Goal: Navigation & Orientation: Find specific page/section

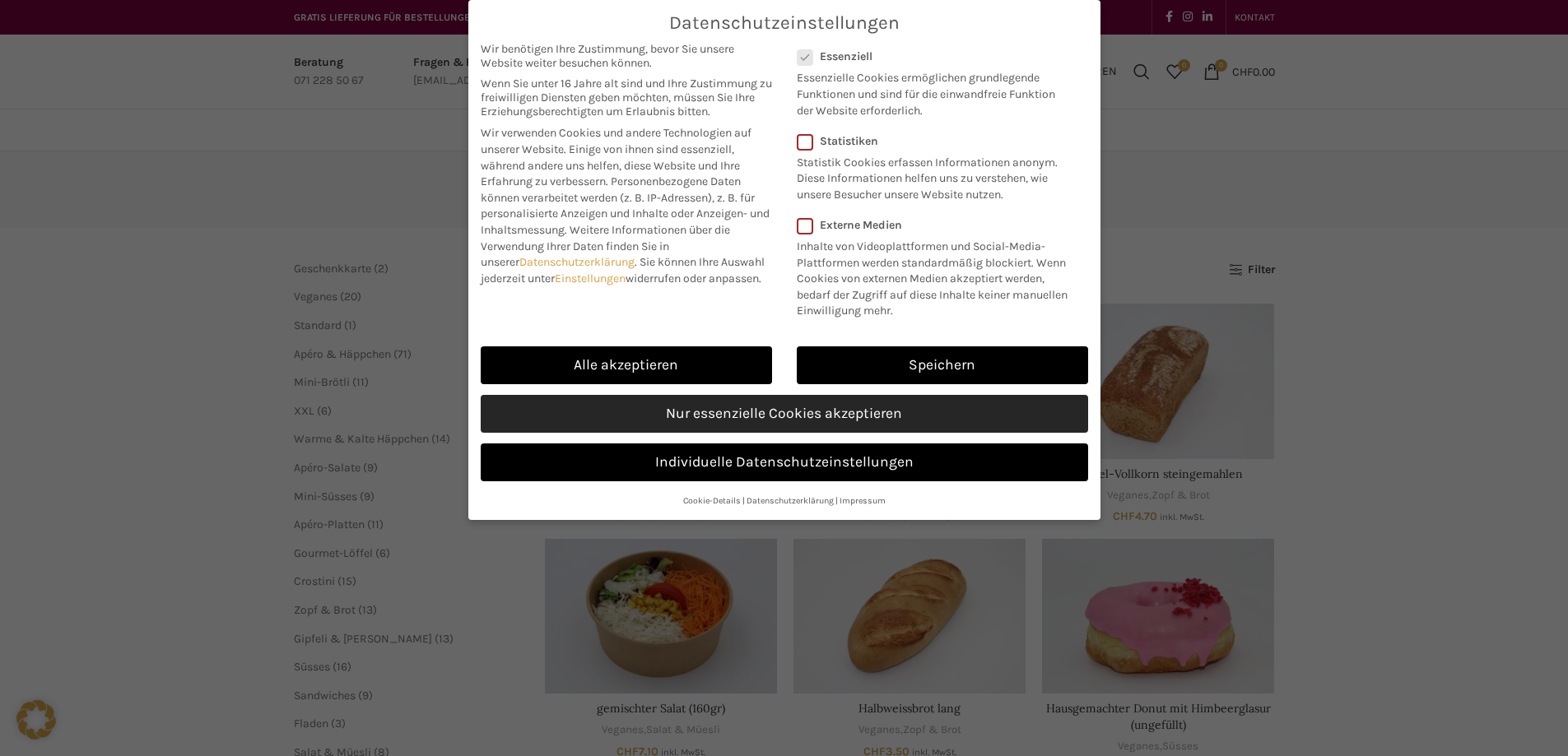
click at [770, 410] on link "Nur essenzielle Cookies akzeptieren" at bounding box center [784, 413] width 607 height 38
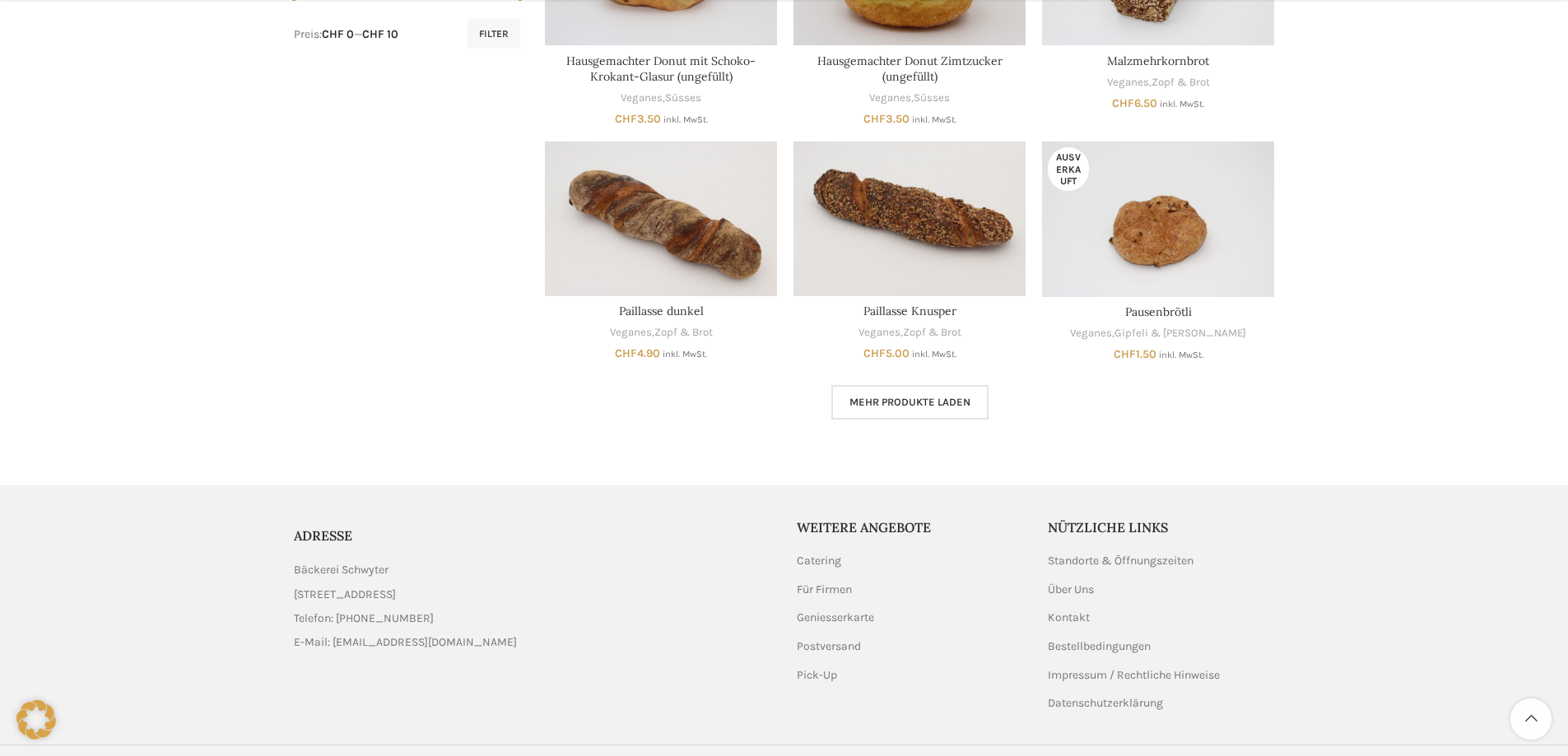
scroll to position [939, 0]
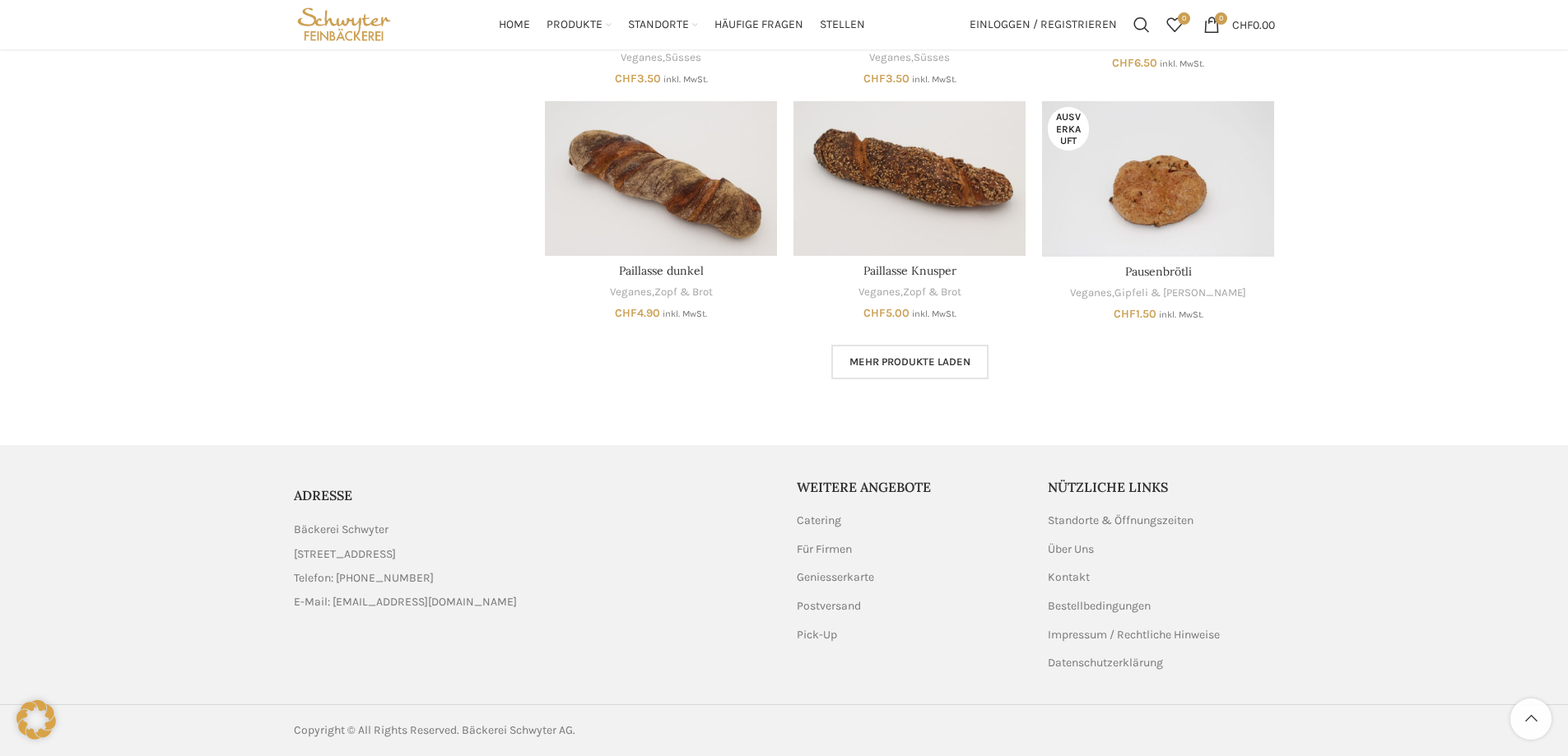
click at [918, 357] on span "Mehr Produkte laden" at bounding box center [910, 361] width 121 height 13
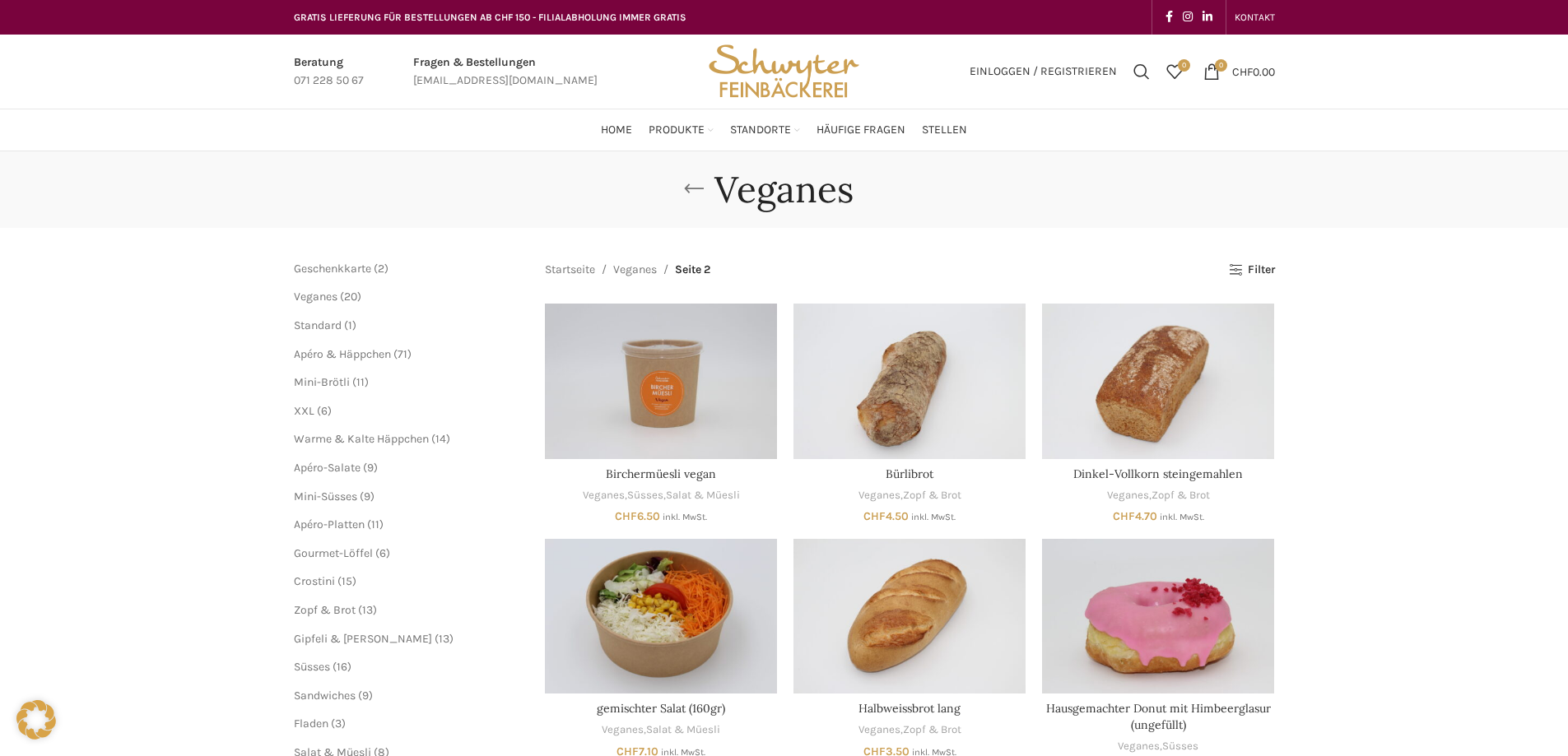
click at [695, 188] on link "Go back" at bounding box center [694, 189] width 41 height 33
click at [643, 270] on link "Veganes" at bounding box center [635, 270] width 43 height 19
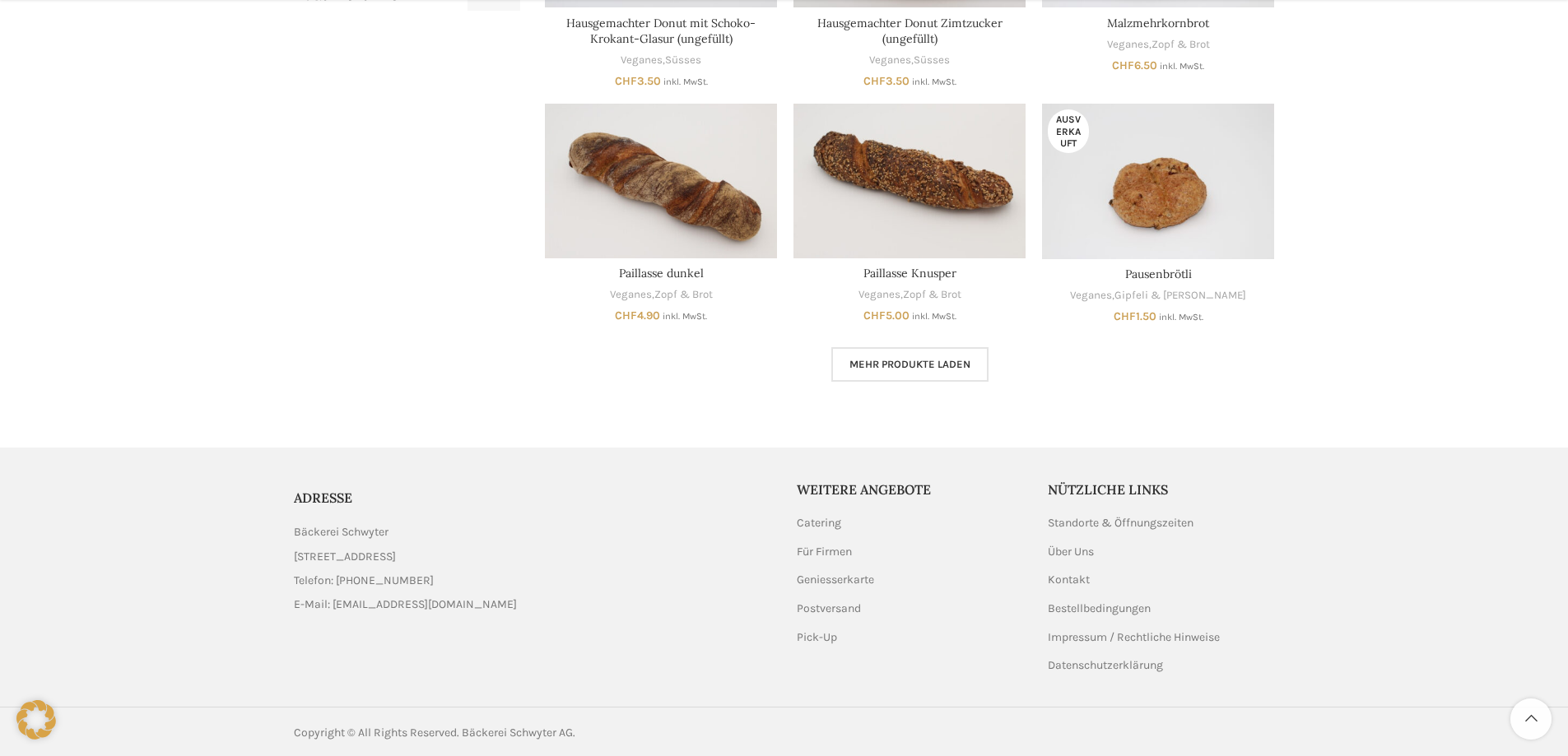
scroll to position [939, 0]
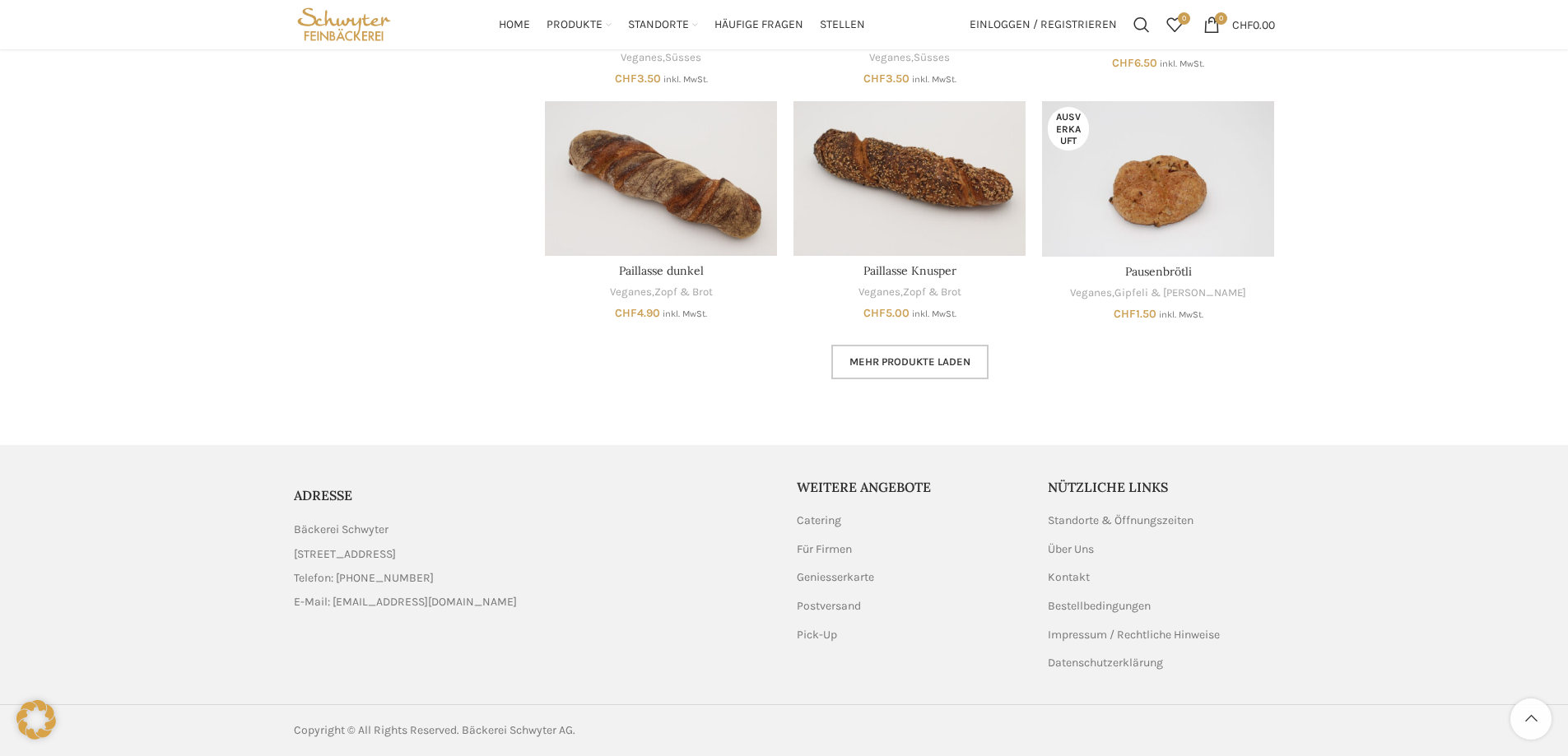
click at [950, 363] on span "Mehr Produkte laden" at bounding box center [910, 361] width 121 height 13
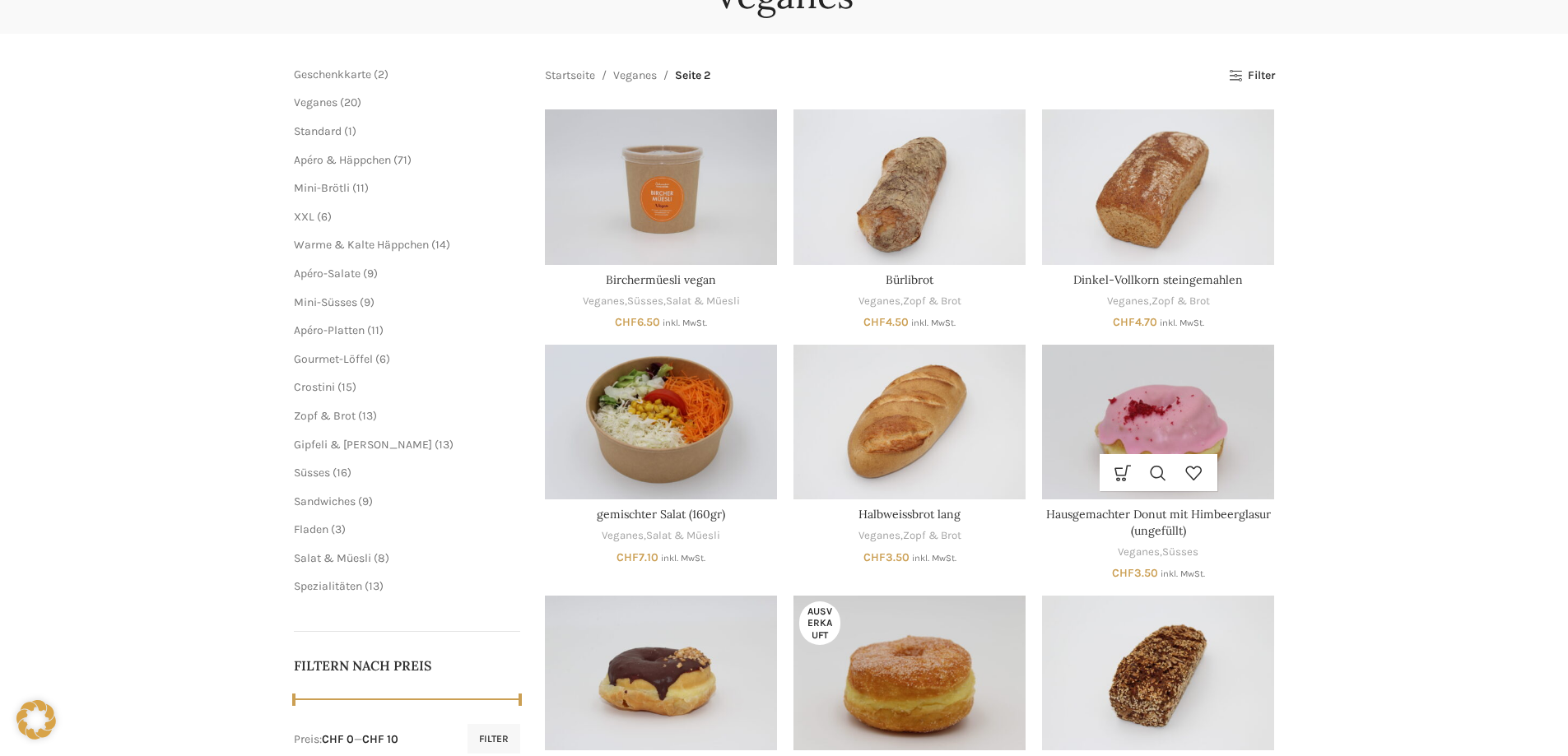
scroll to position [34, 0]
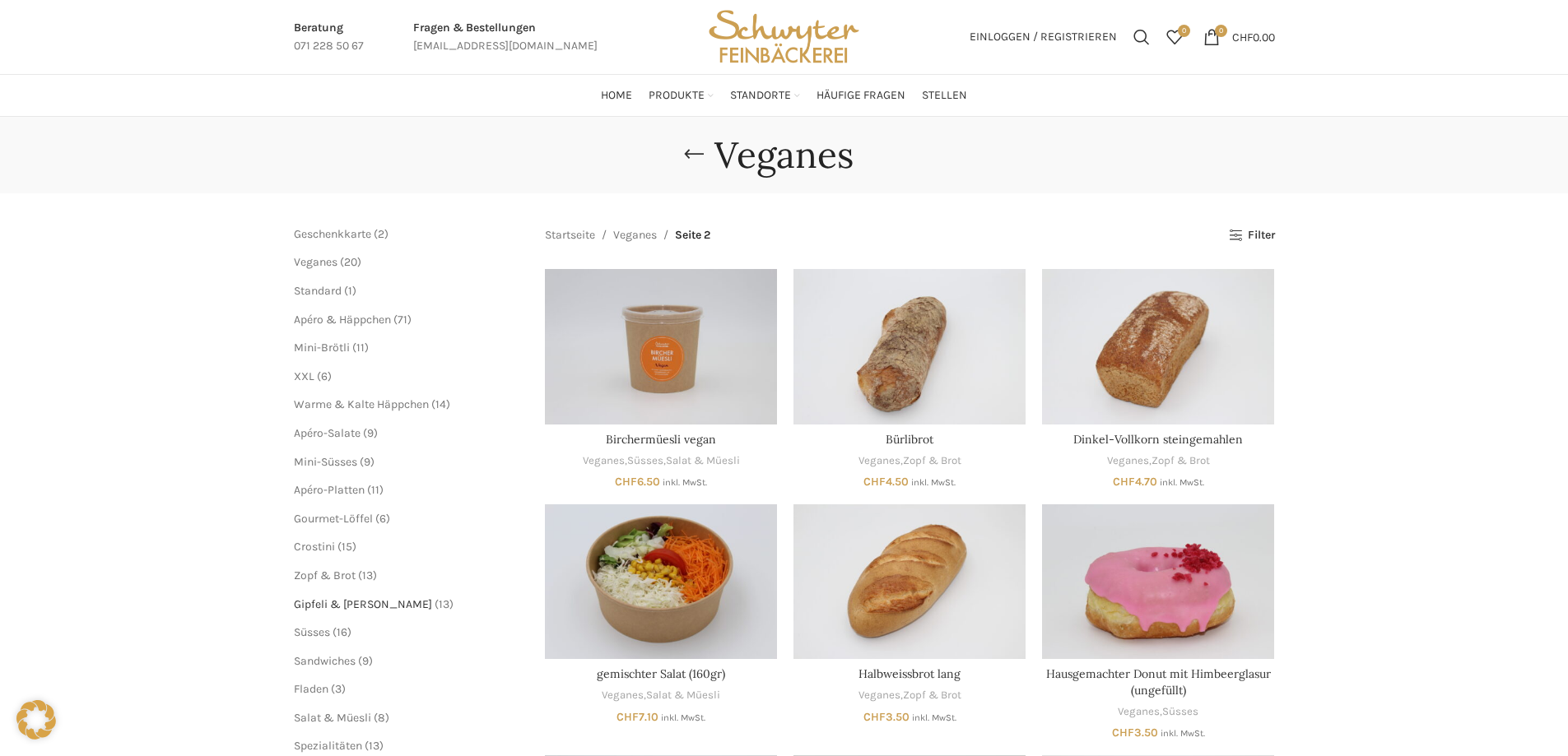
click at [335, 600] on span "Gipfeli & [PERSON_NAME]" at bounding box center [362, 604] width 138 height 14
